Goal: Navigation & Orientation: Find specific page/section

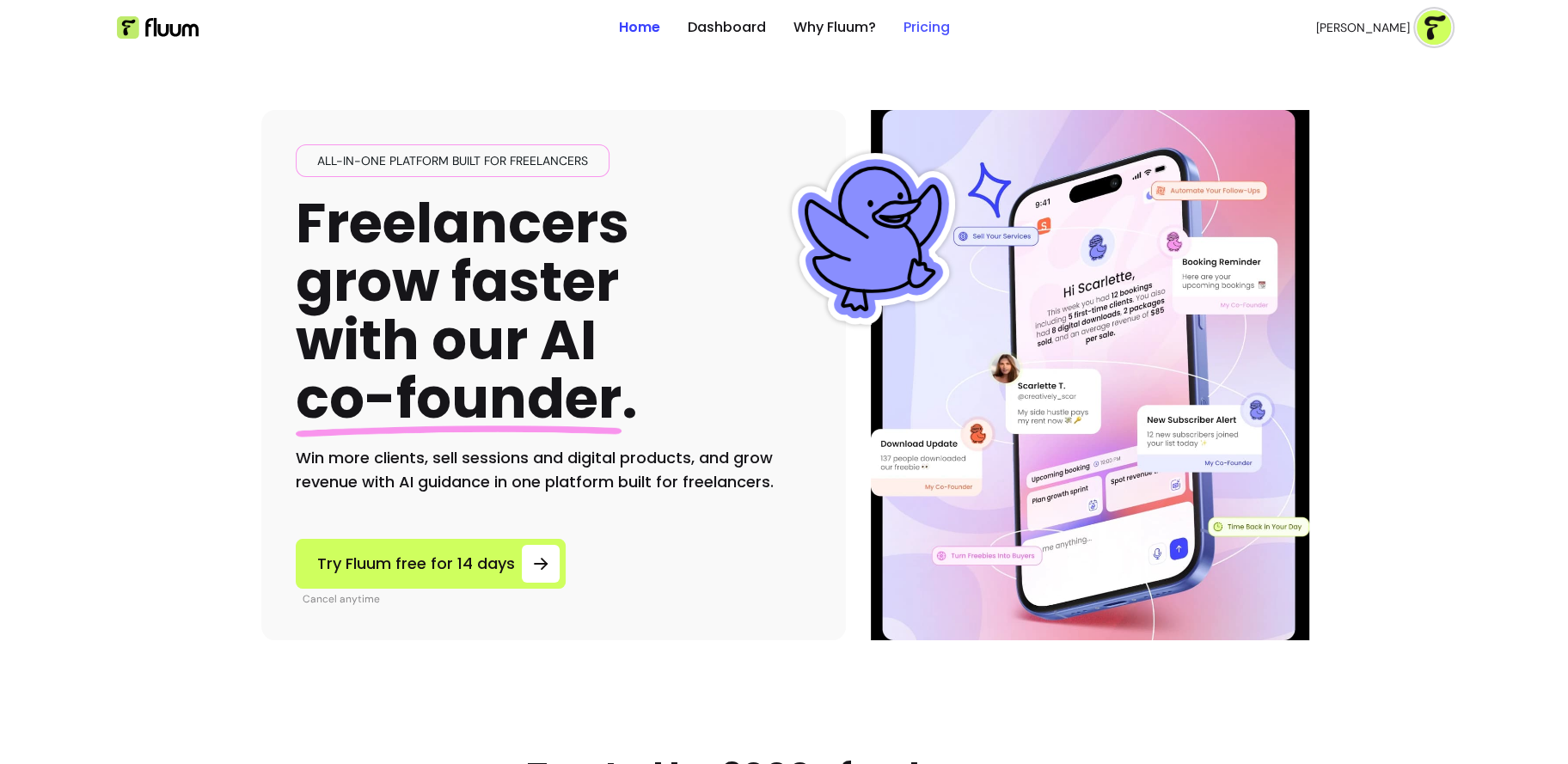
click at [916, 30] on link "Pricing" at bounding box center [927, 27] width 46 height 20
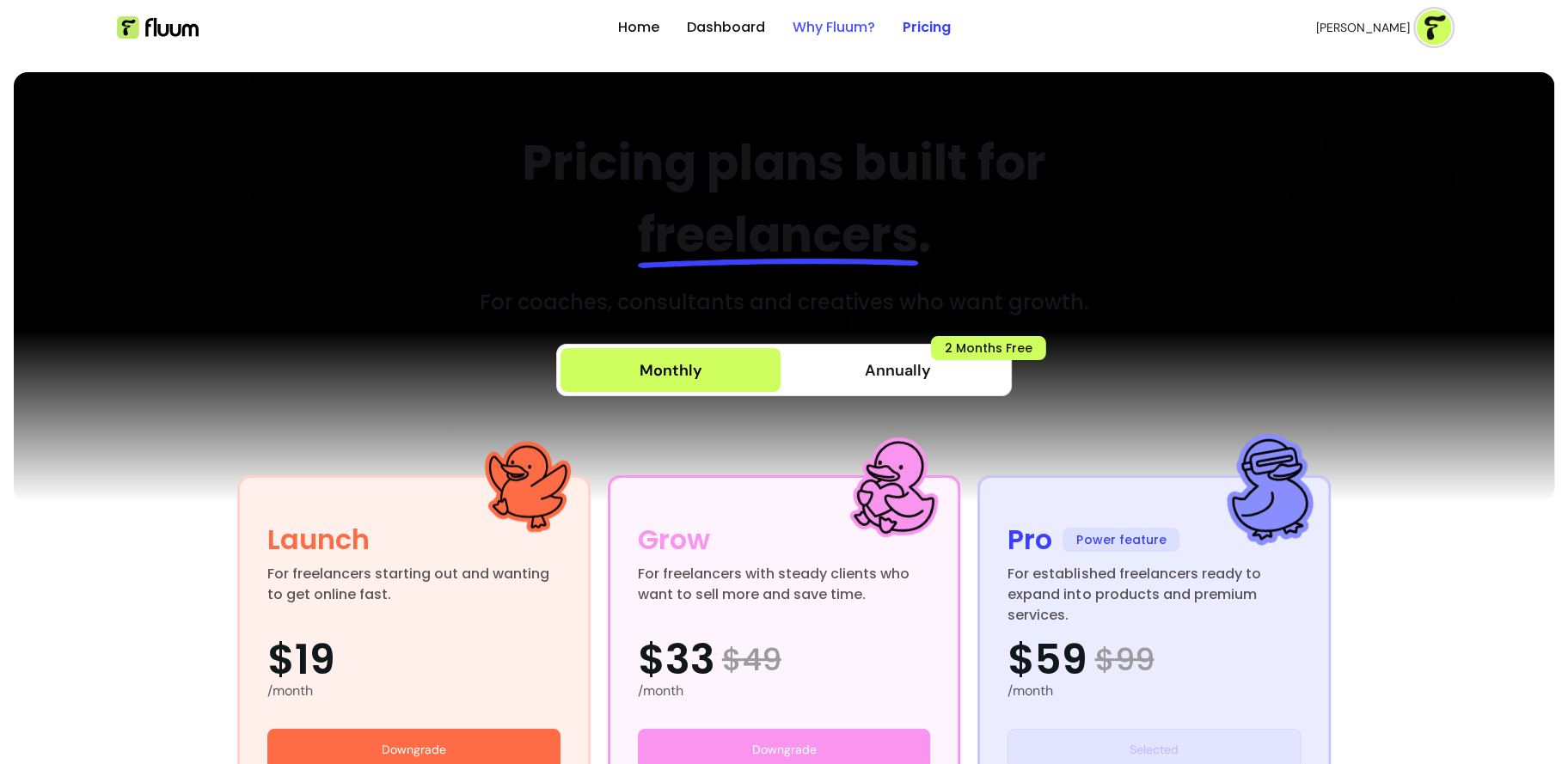
click at [830, 24] on link "Why Fluum?" at bounding box center [834, 27] width 83 height 20
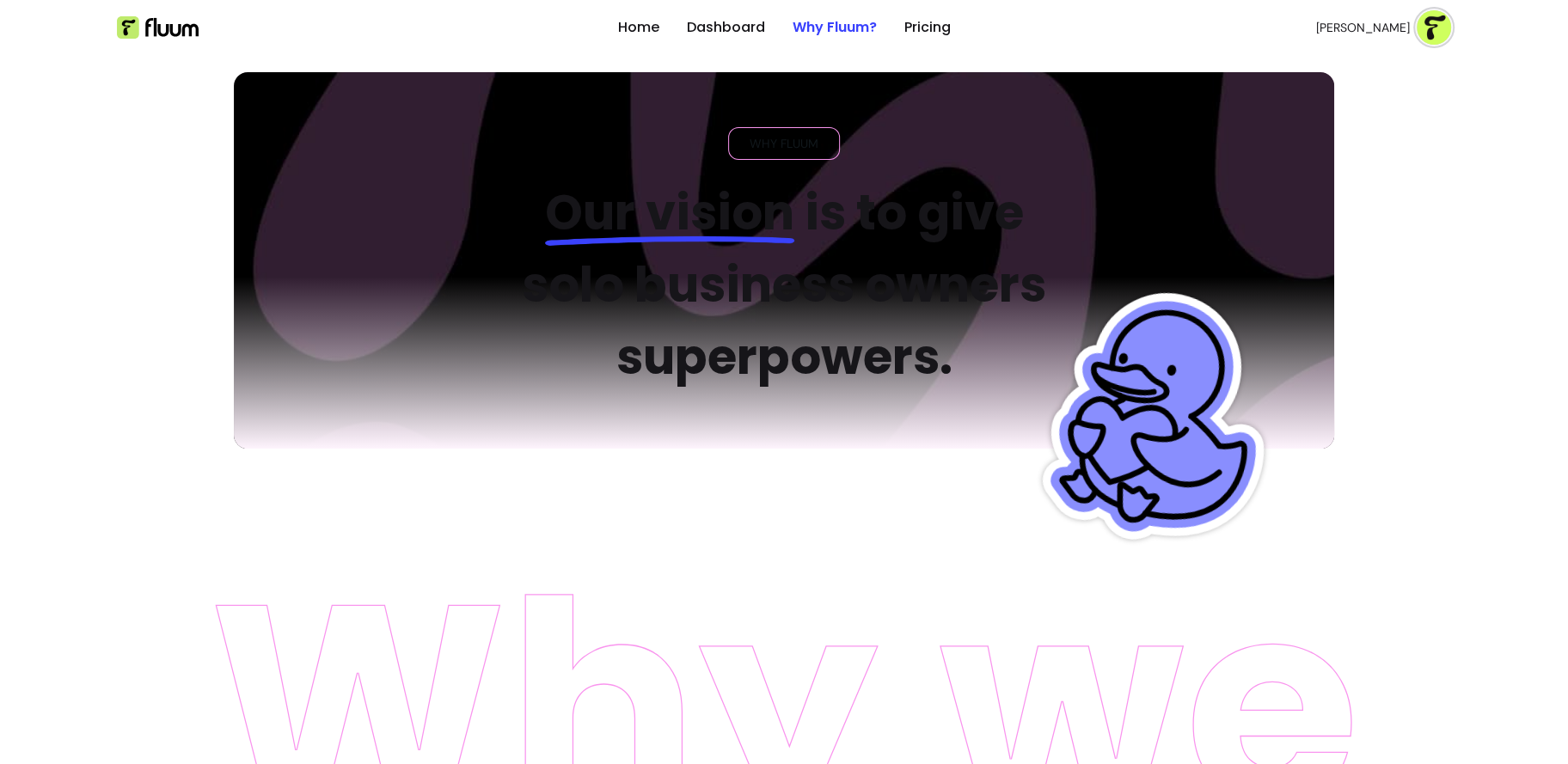
click at [895, 21] on ul "Home Dashboard Why Fluum? Pricing" at bounding box center [784, 28] width 332 height 55
click at [945, 25] on link "Pricing" at bounding box center [927, 27] width 46 height 20
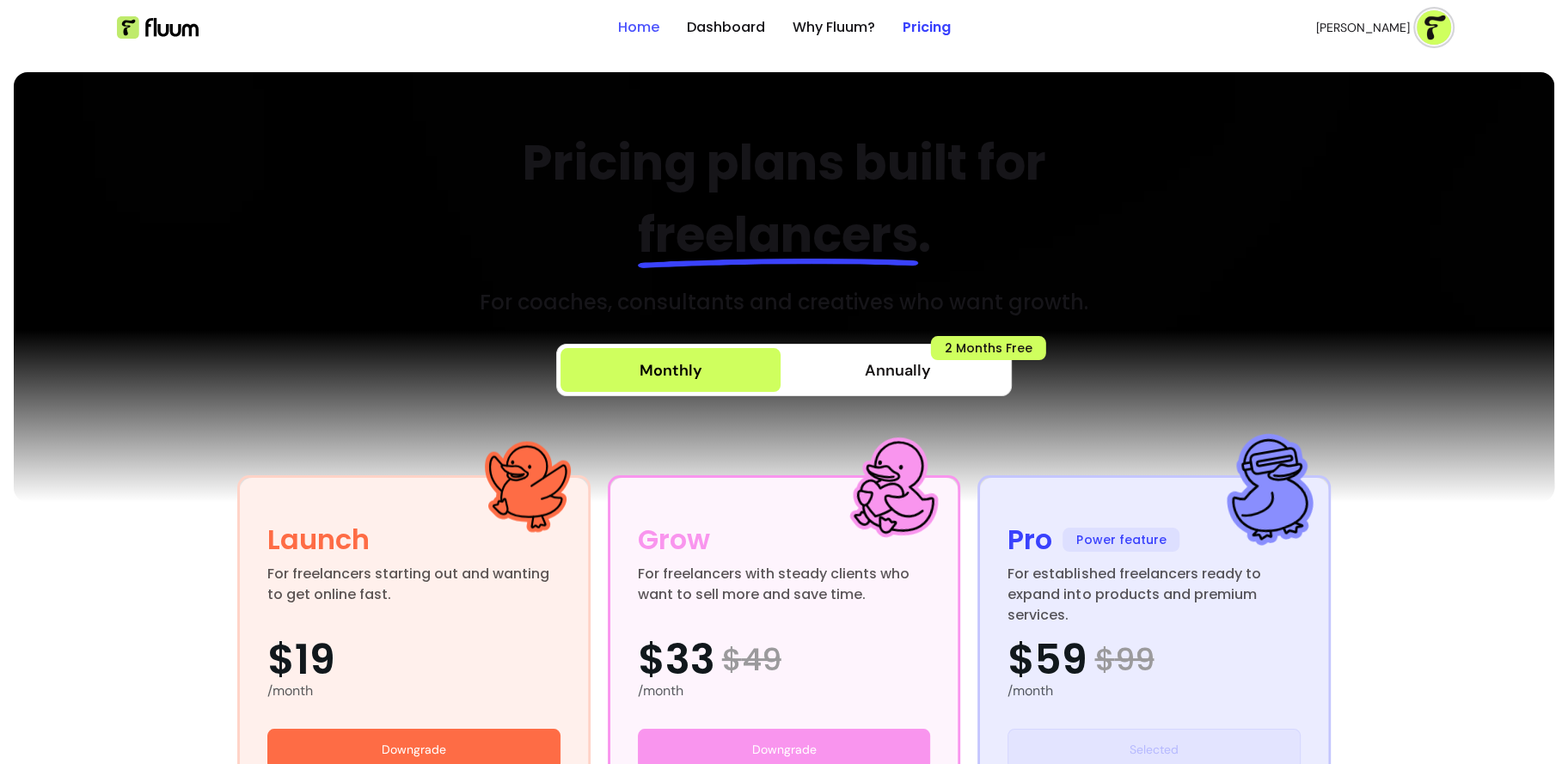
click at [636, 23] on link "Home" at bounding box center [639, 27] width 41 height 20
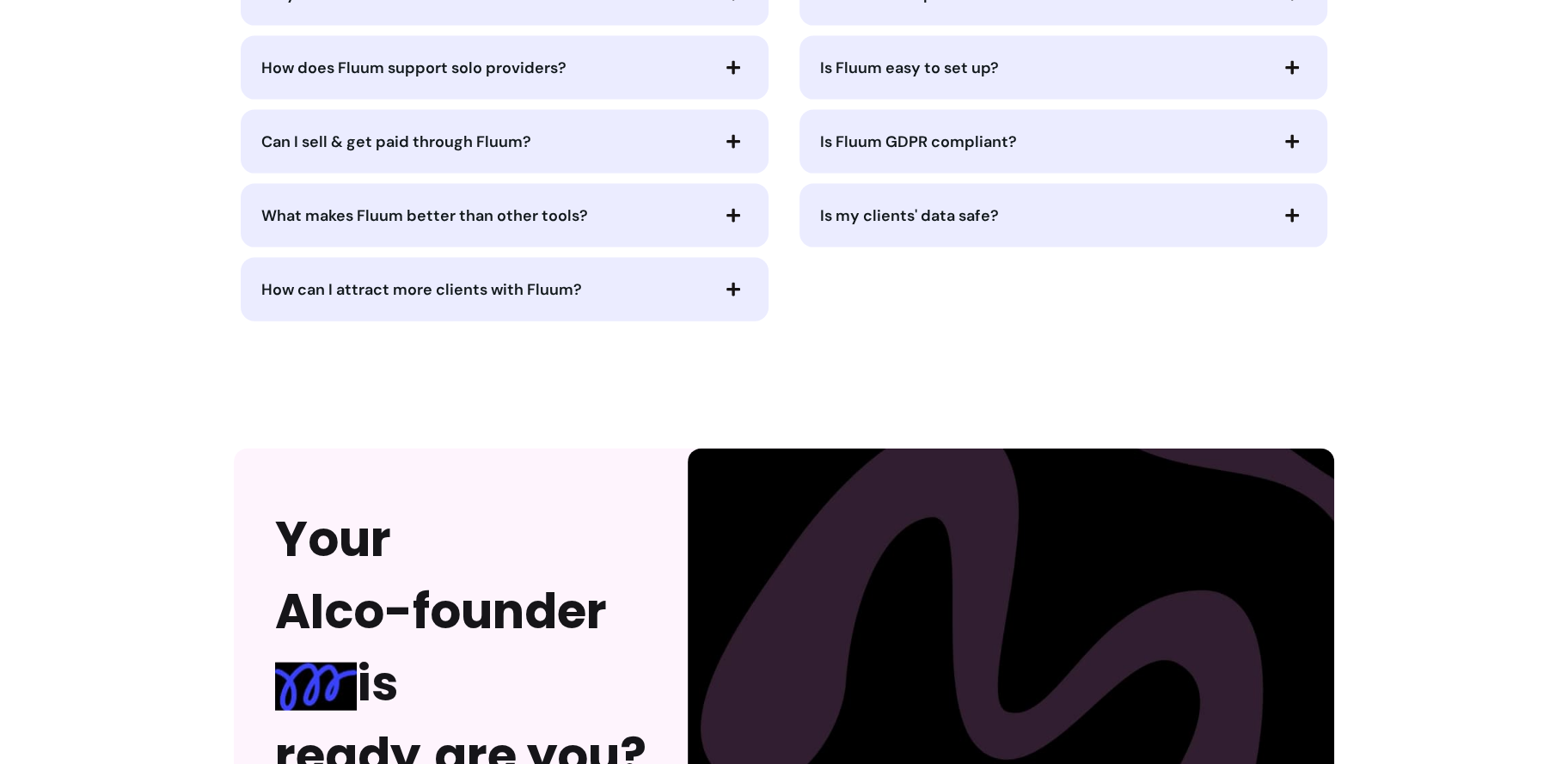
scroll to position [4277, 0]
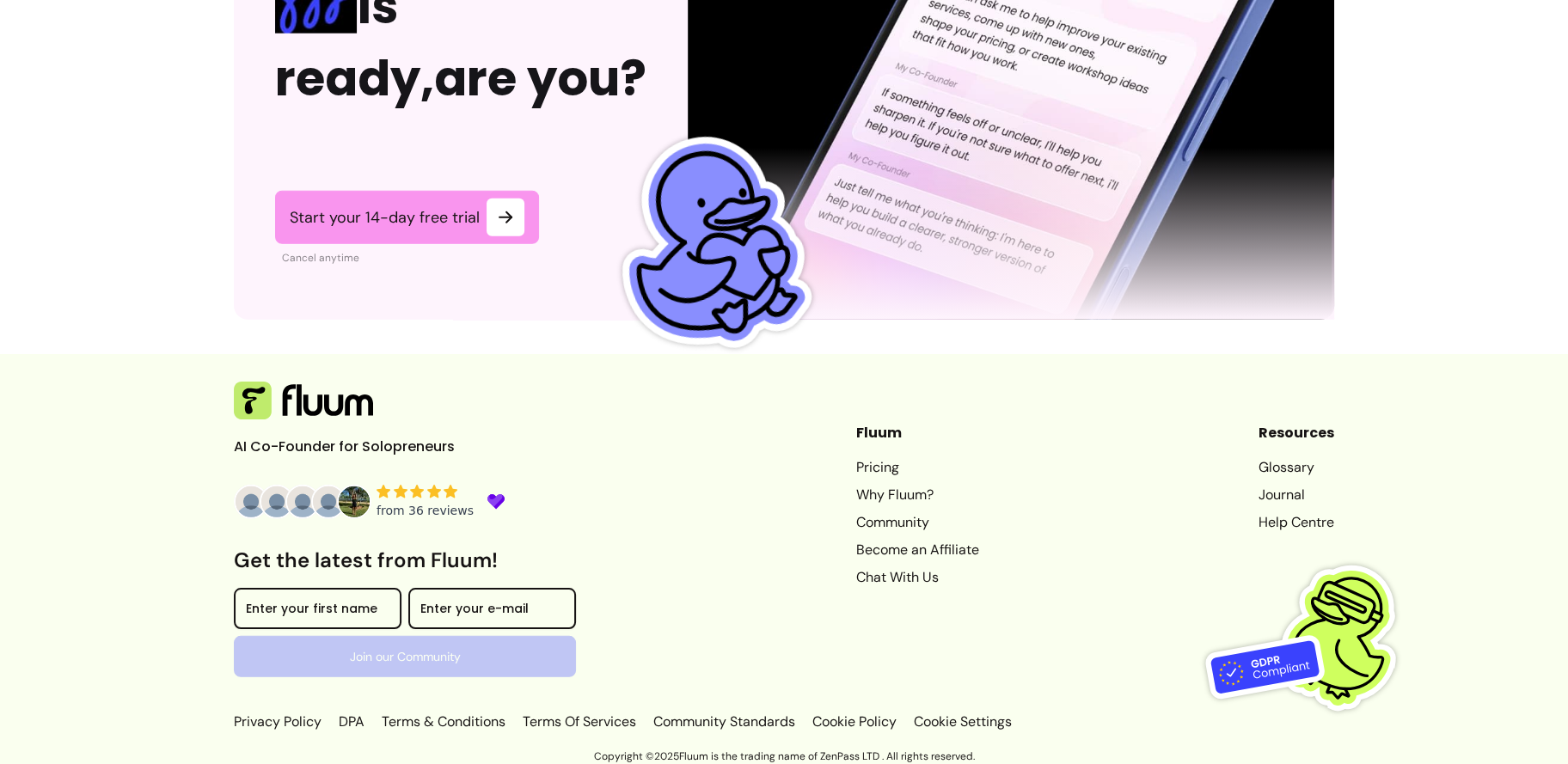
click at [385, 488] on icon at bounding box center [383, 491] width 13 height 12
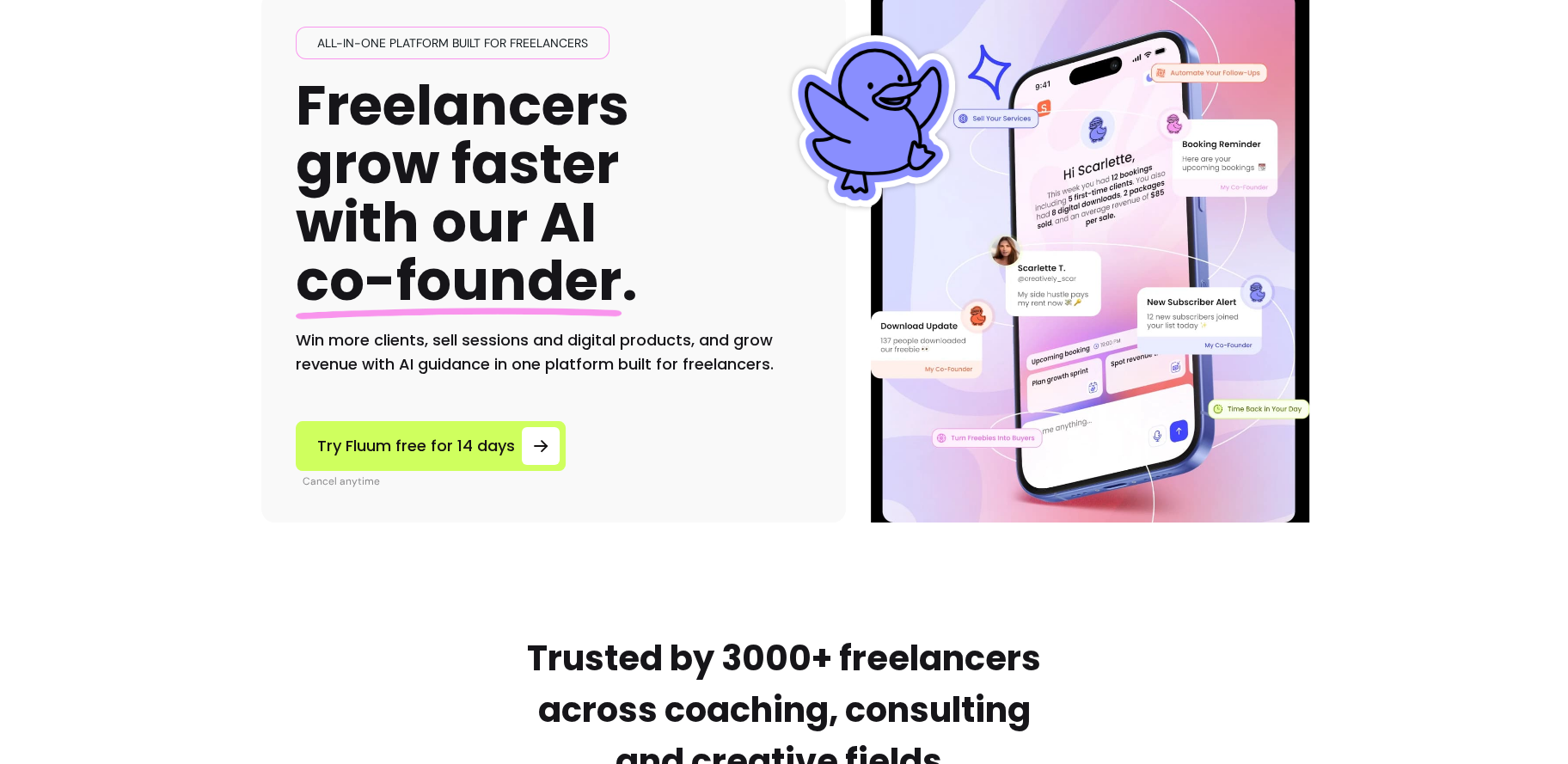
scroll to position [0, 0]
